Goal: Information Seeking & Learning: Learn about a topic

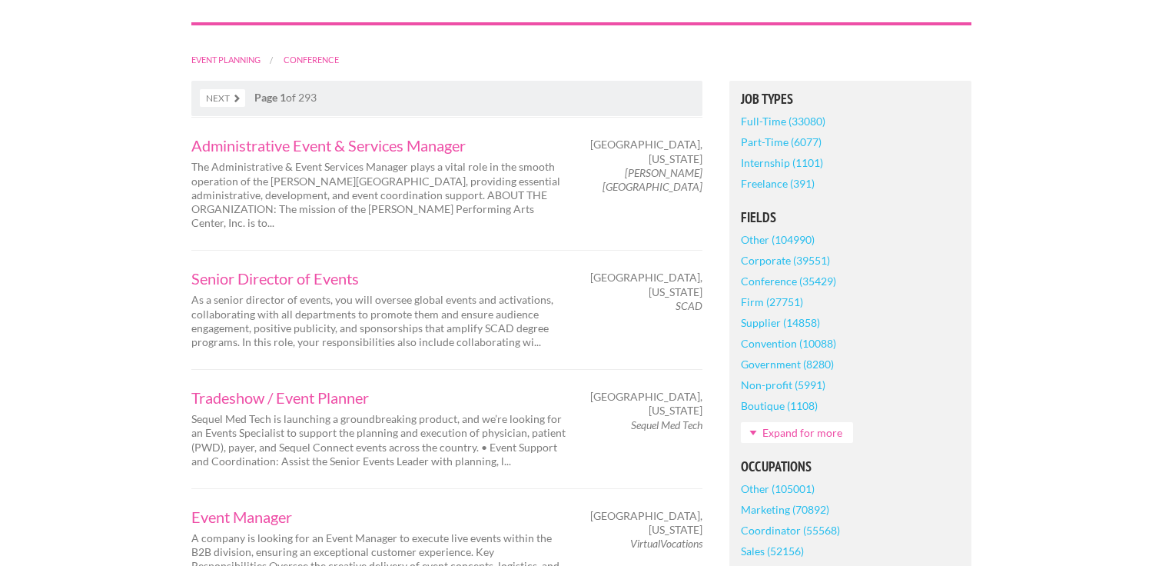
scroll to position [282, 0]
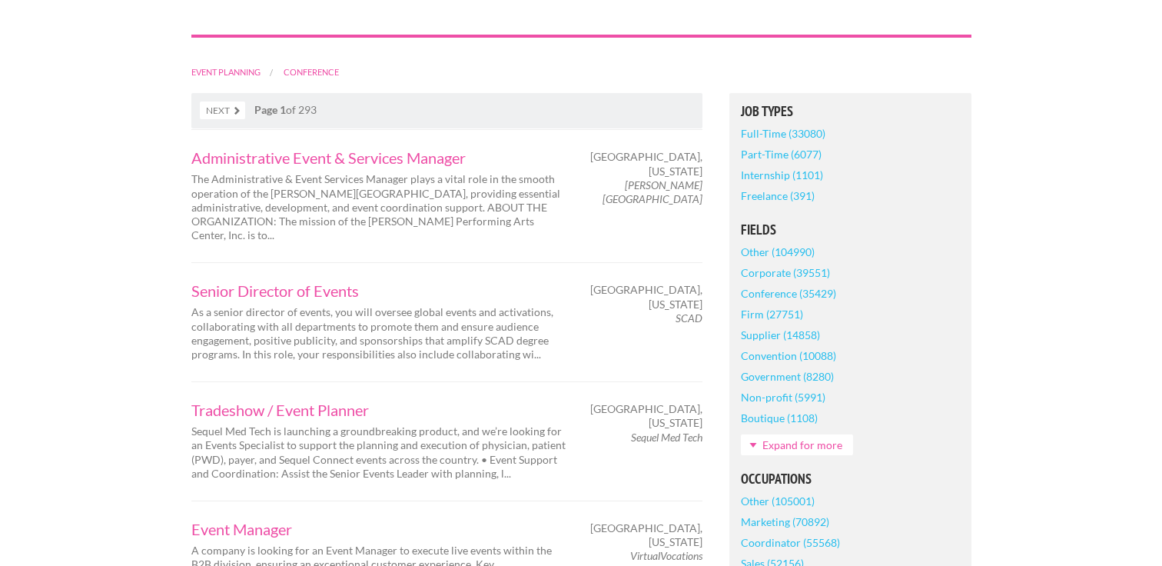
click at [797, 194] on link "Freelance (391)" at bounding box center [778, 195] width 74 height 21
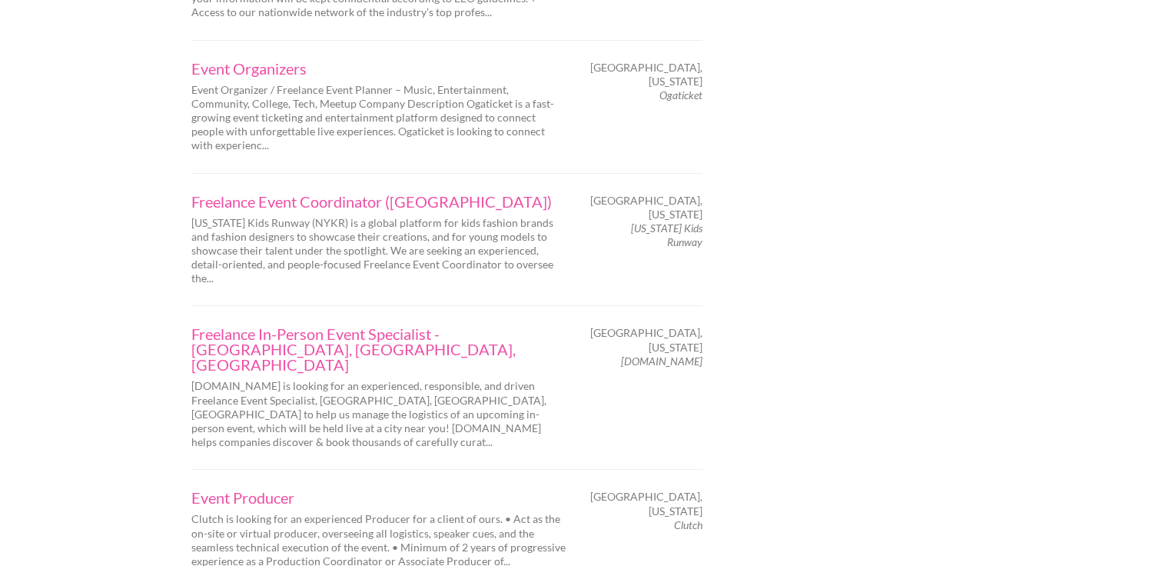
scroll to position [1974, 0]
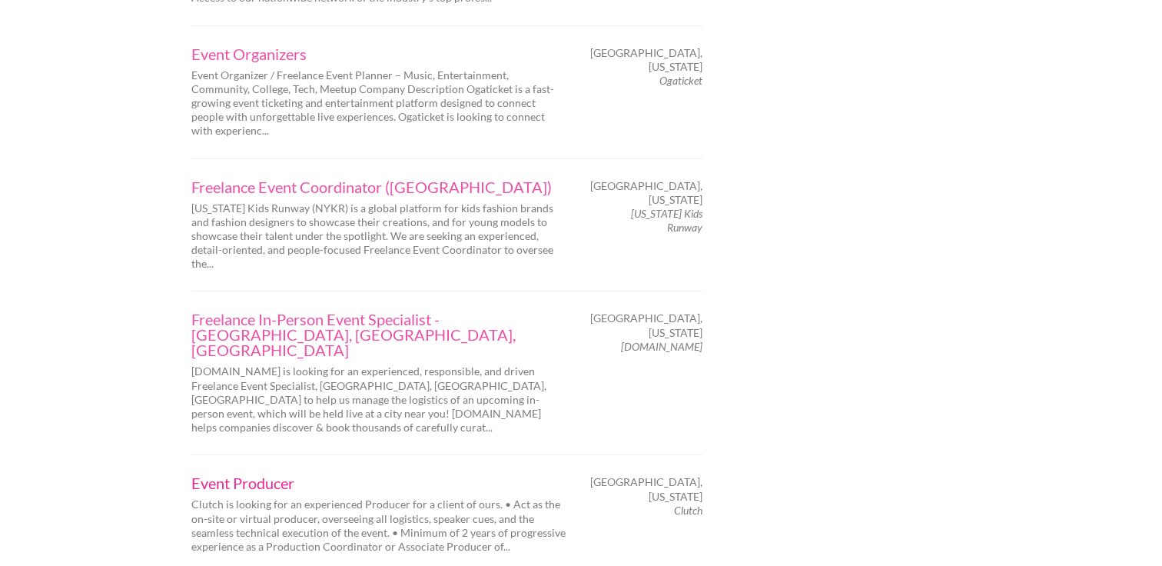
click at [233, 475] on link "Event Producer" at bounding box center [379, 482] width 377 height 15
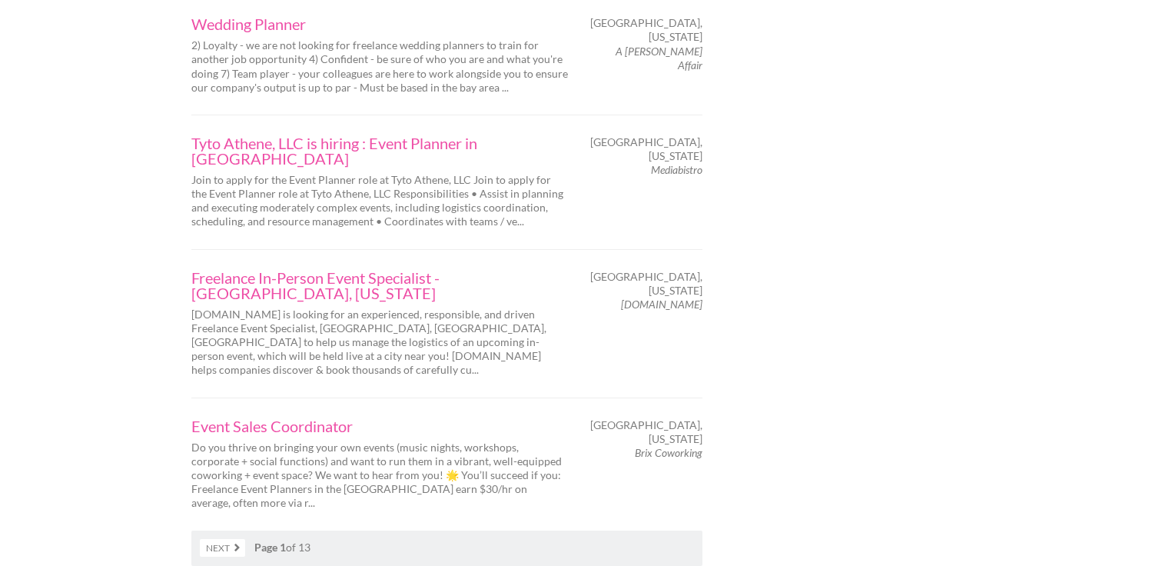
scroll to position [2550, 0]
click at [217, 540] on link "Next" at bounding box center [222, 549] width 45 height 18
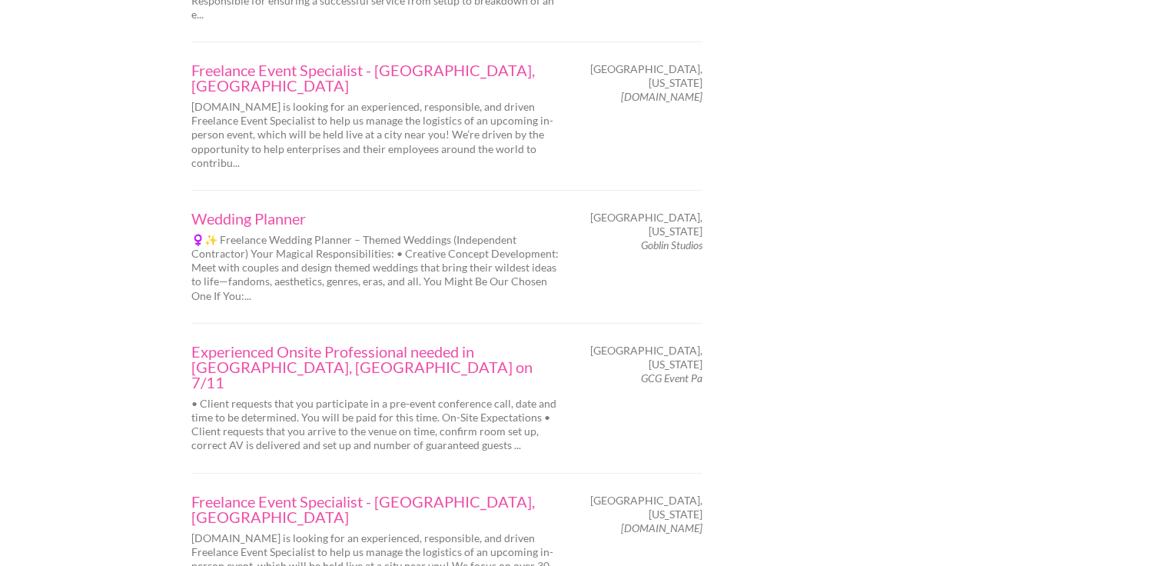
scroll to position [2491, 0]
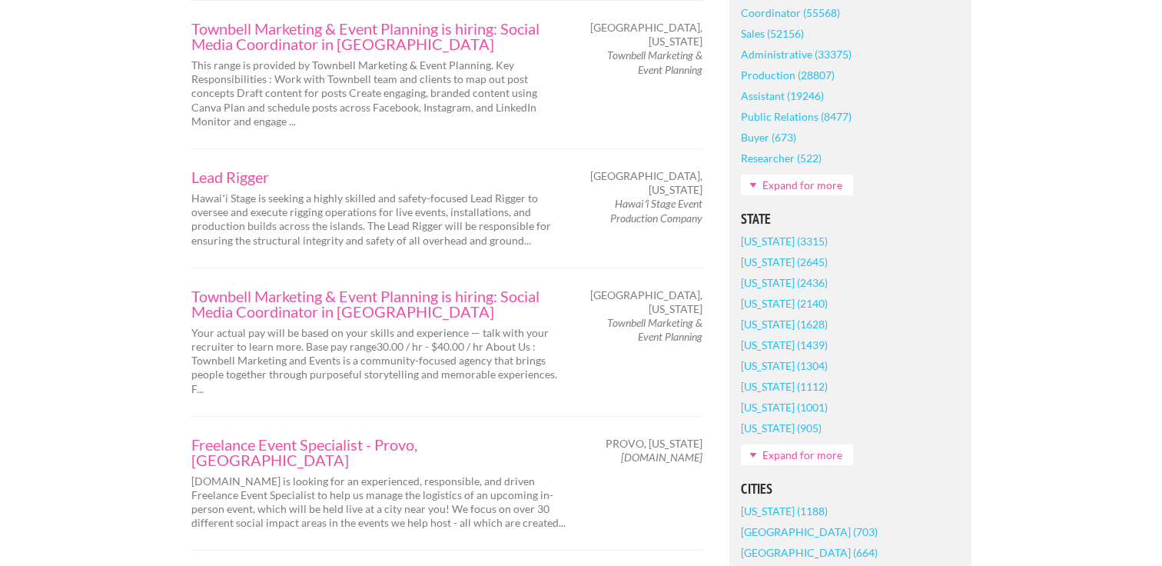
scroll to position [812, 0]
click at [784, 453] on link "Expand for more" at bounding box center [797, 453] width 112 height 21
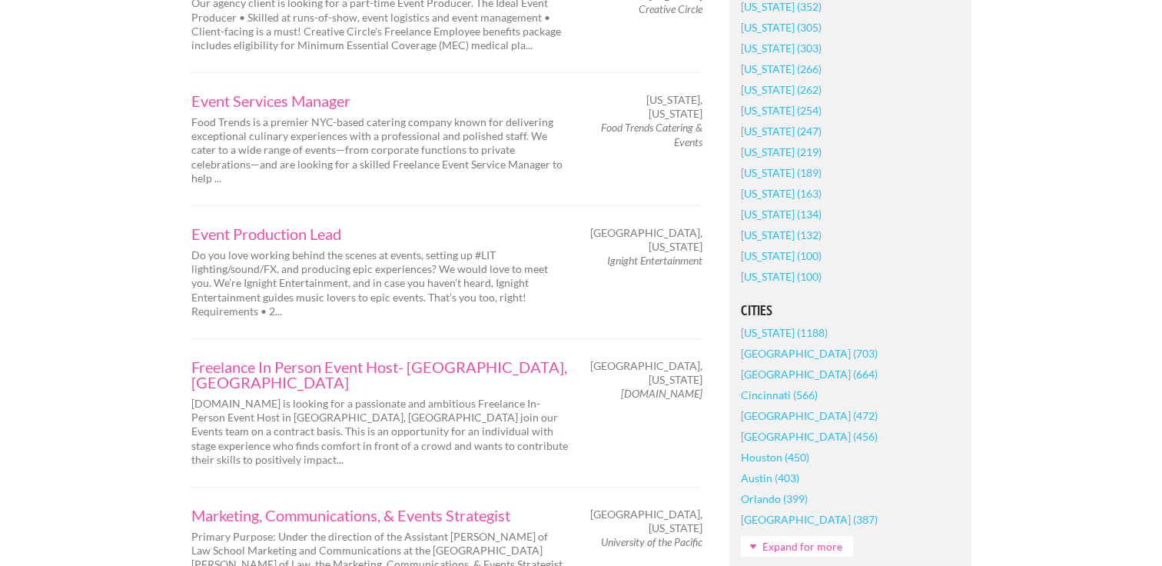
scroll to position [1690, 0]
click at [813, 546] on link "Expand for more" at bounding box center [797, 544] width 112 height 21
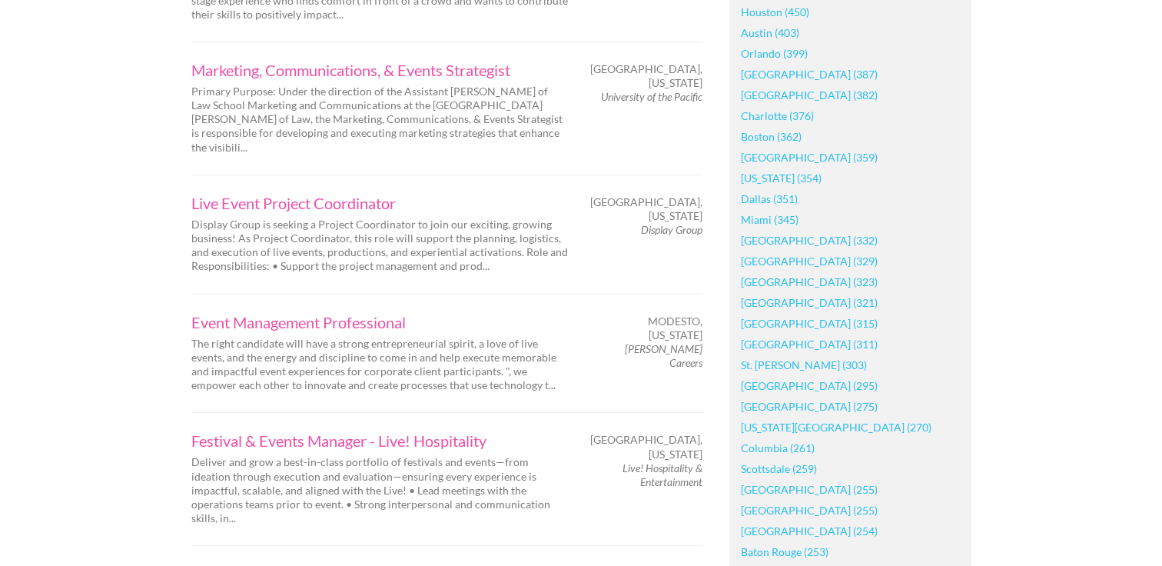
scroll to position [2138, 0]
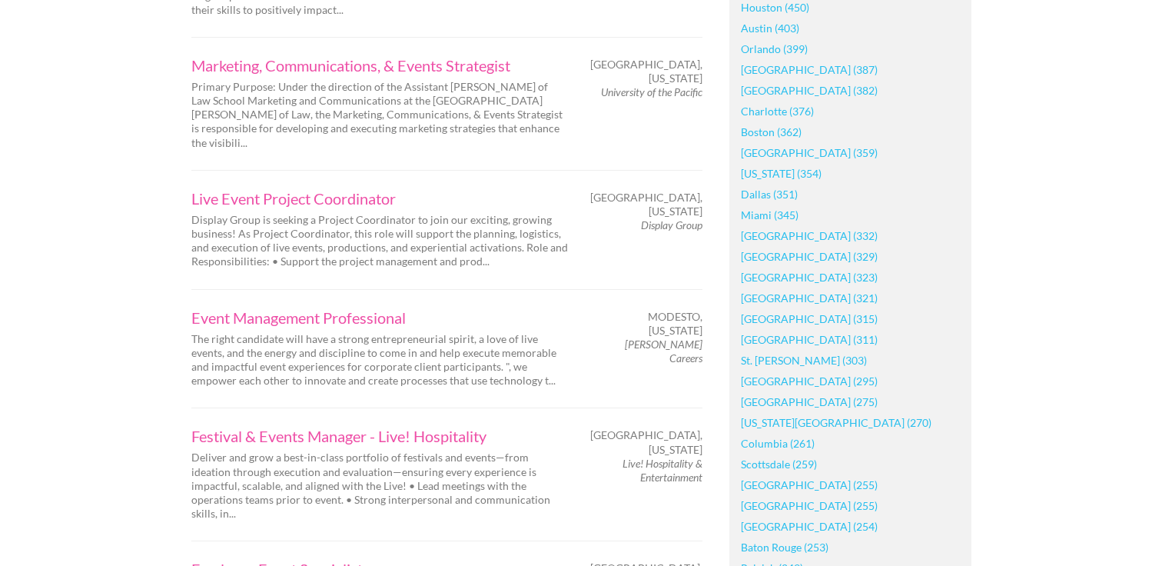
click at [792, 403] on link "[GEOGRAPHIC_DATA] (275)" at bounding box center [809, 401] width 137 height 21
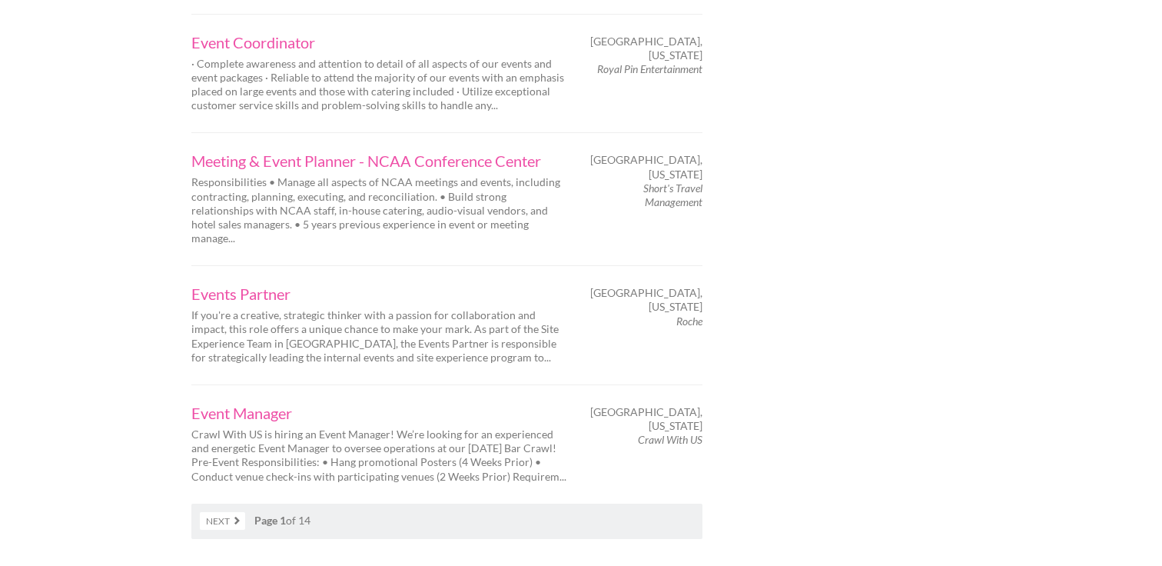
scroll to position [2434, 0]
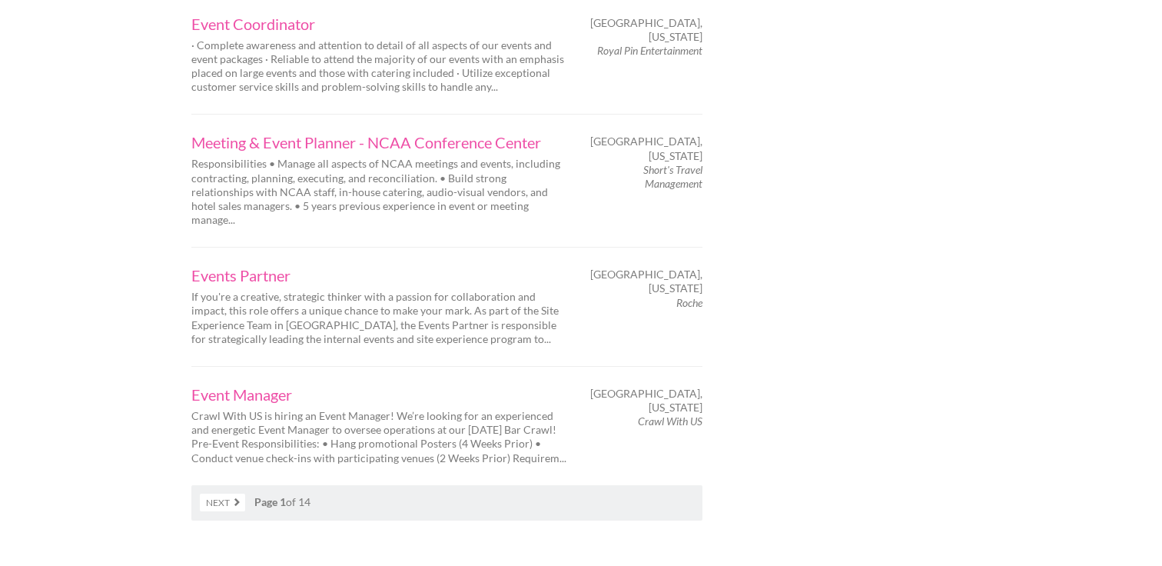
click at [227, 493] on link "Next" at bounding box center [222, 502] width 45 height 18
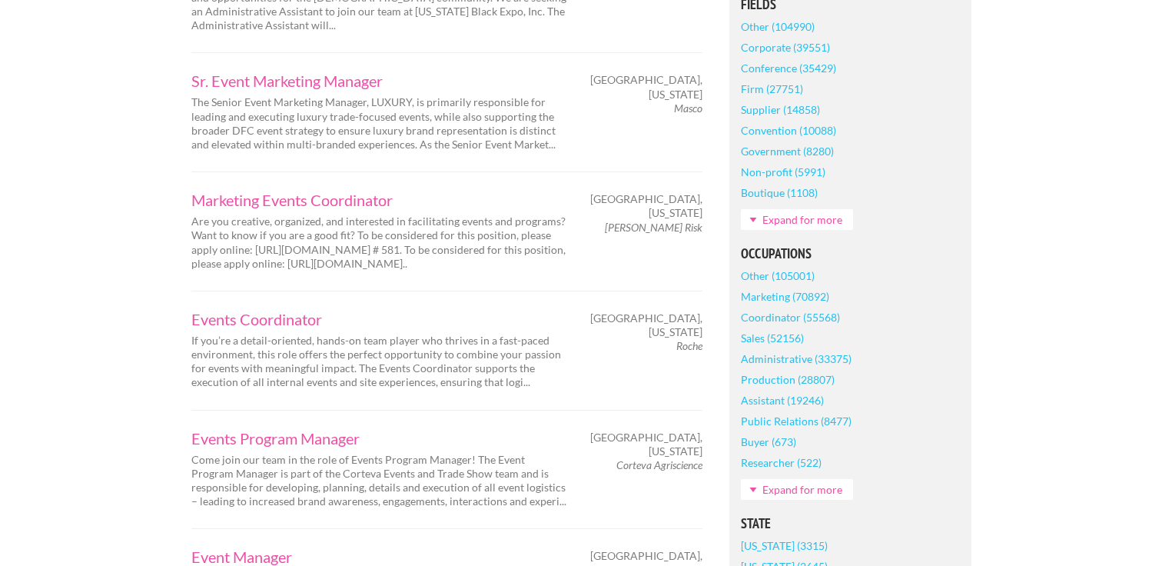
scroll to position [173, 0]
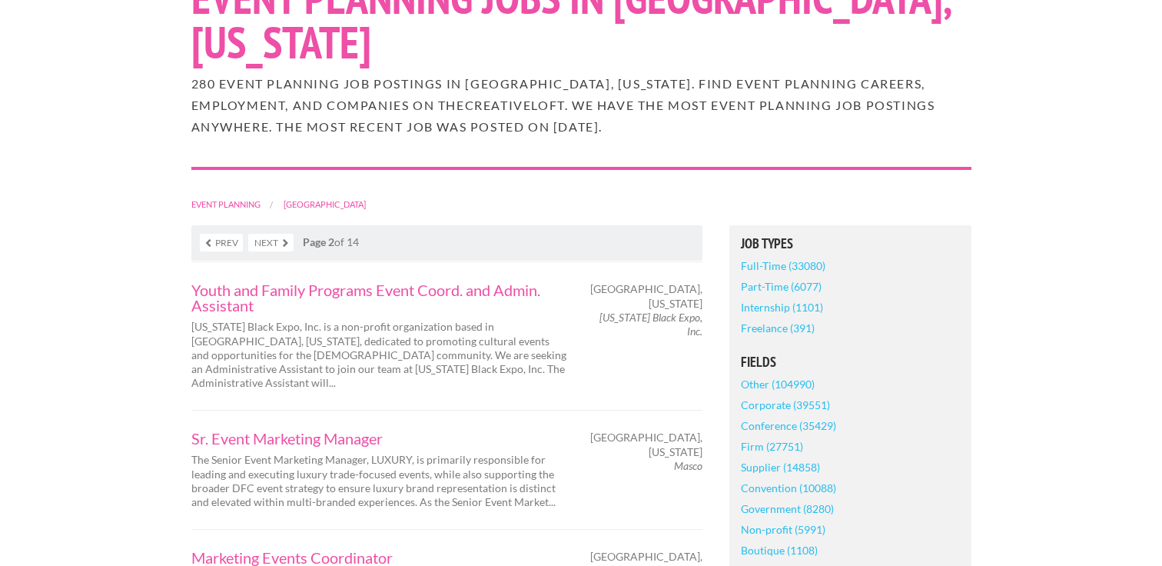
click at [798, 328] on link "Freelance (391)" at bounding box center [778, 327] width 74 height 21
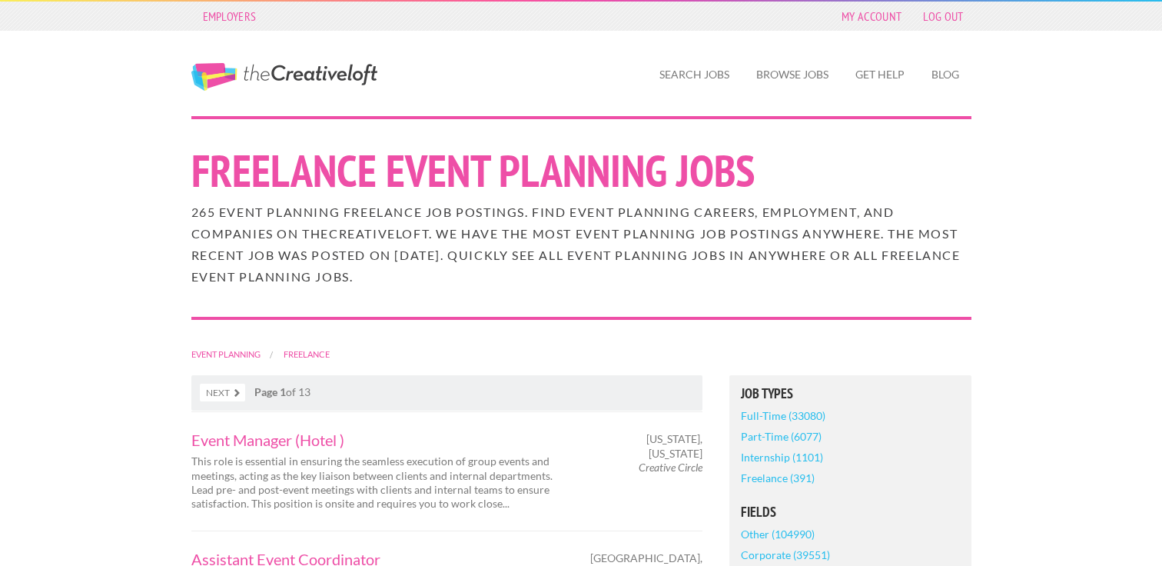
scroll to position [14, 0]
